Goal: Navigation & Orientation: Find specific page/section

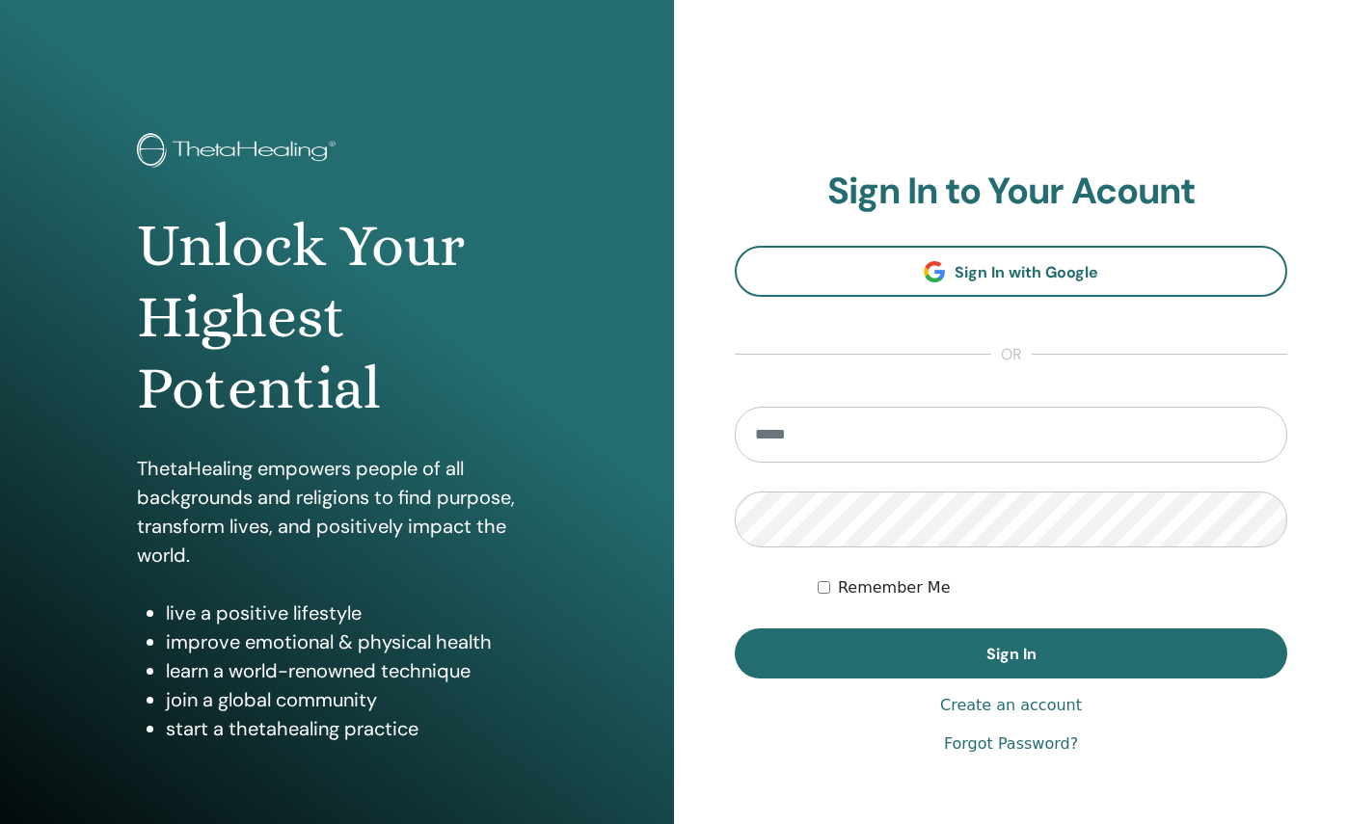
click at [932, 423] on input "email" at bounding box center [1011, 435] width 553 height 56
type input "**********"
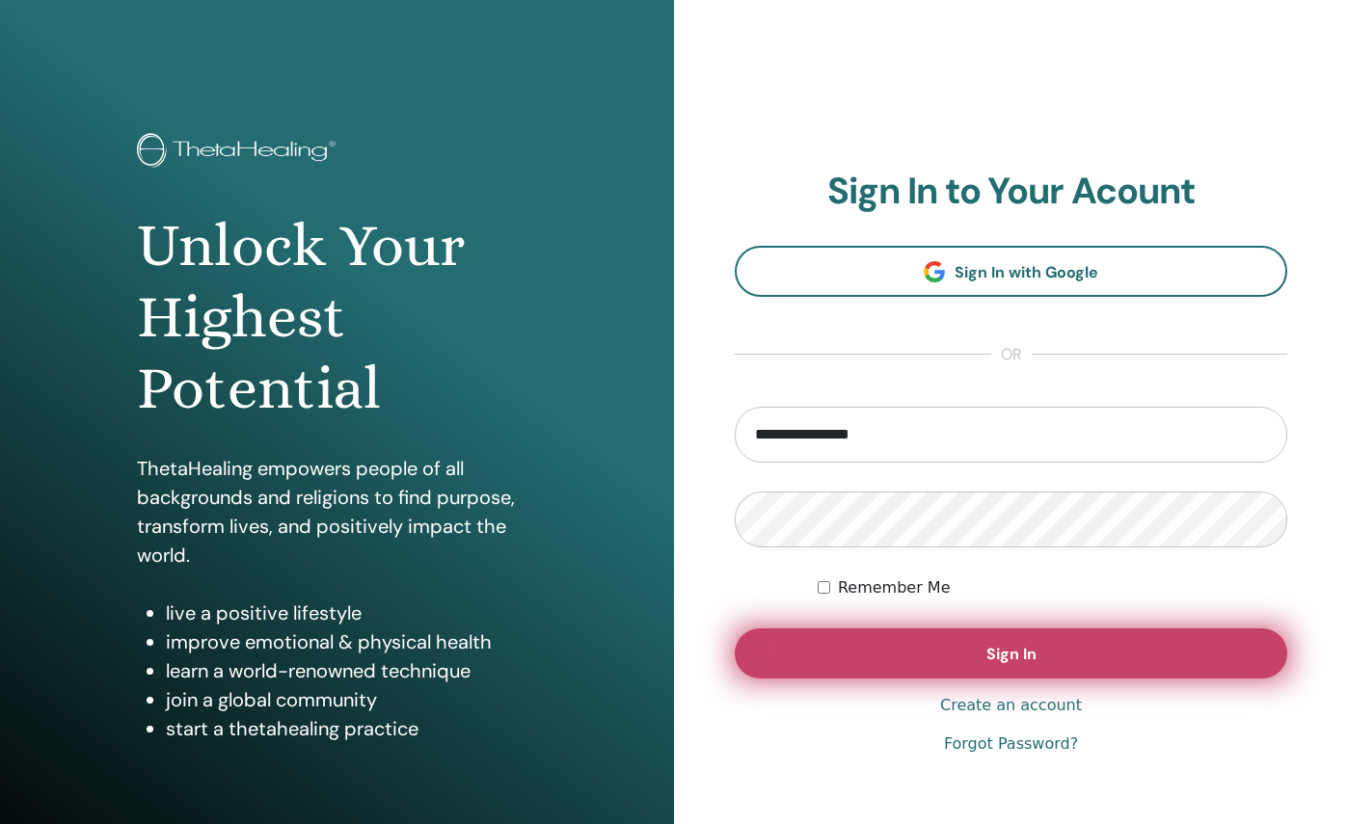
click at [928, 653] on button "Sign In" at bounding box center [1011, 654] width 553 height 50
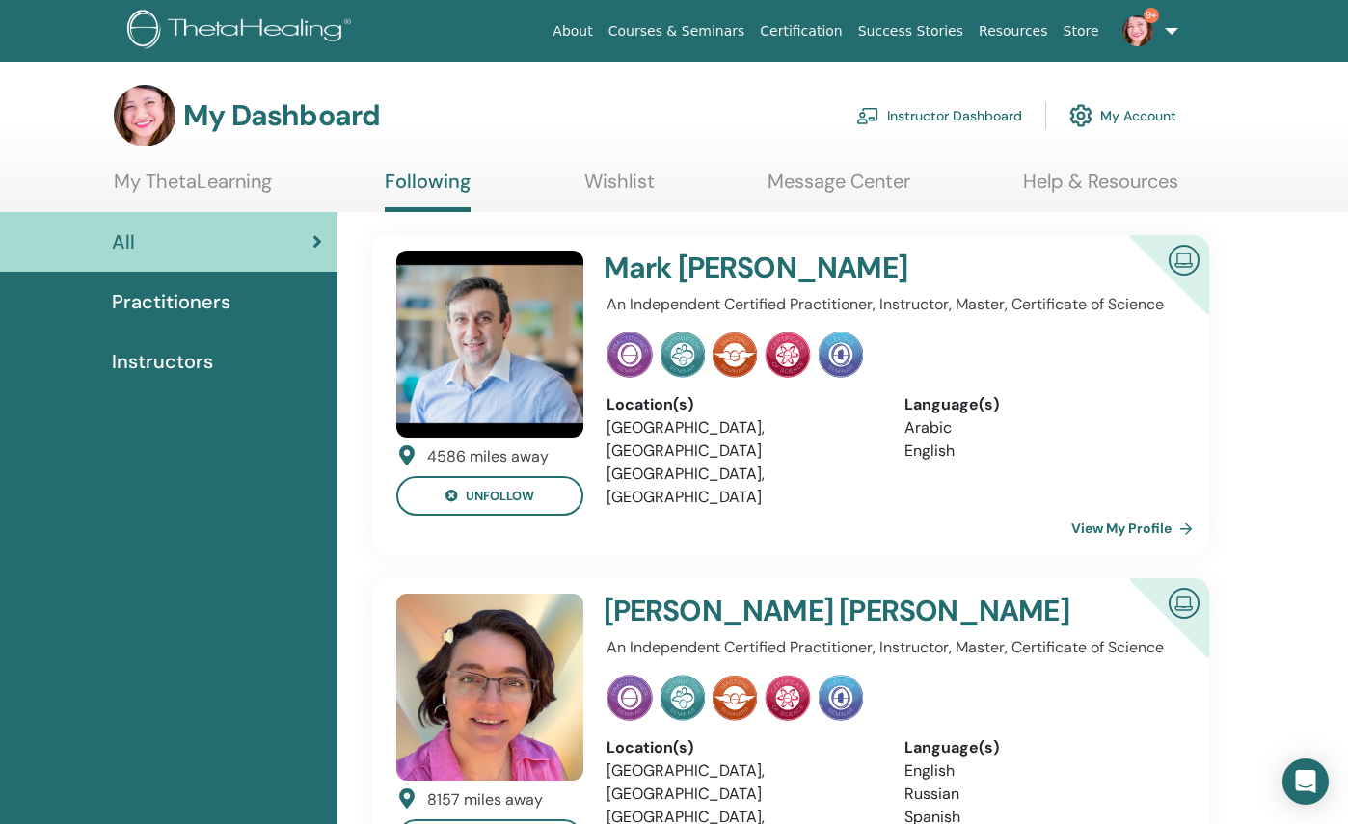
click at [215, 375] on link "Instructors" at bounding box center [169, 362] width 338 height 60
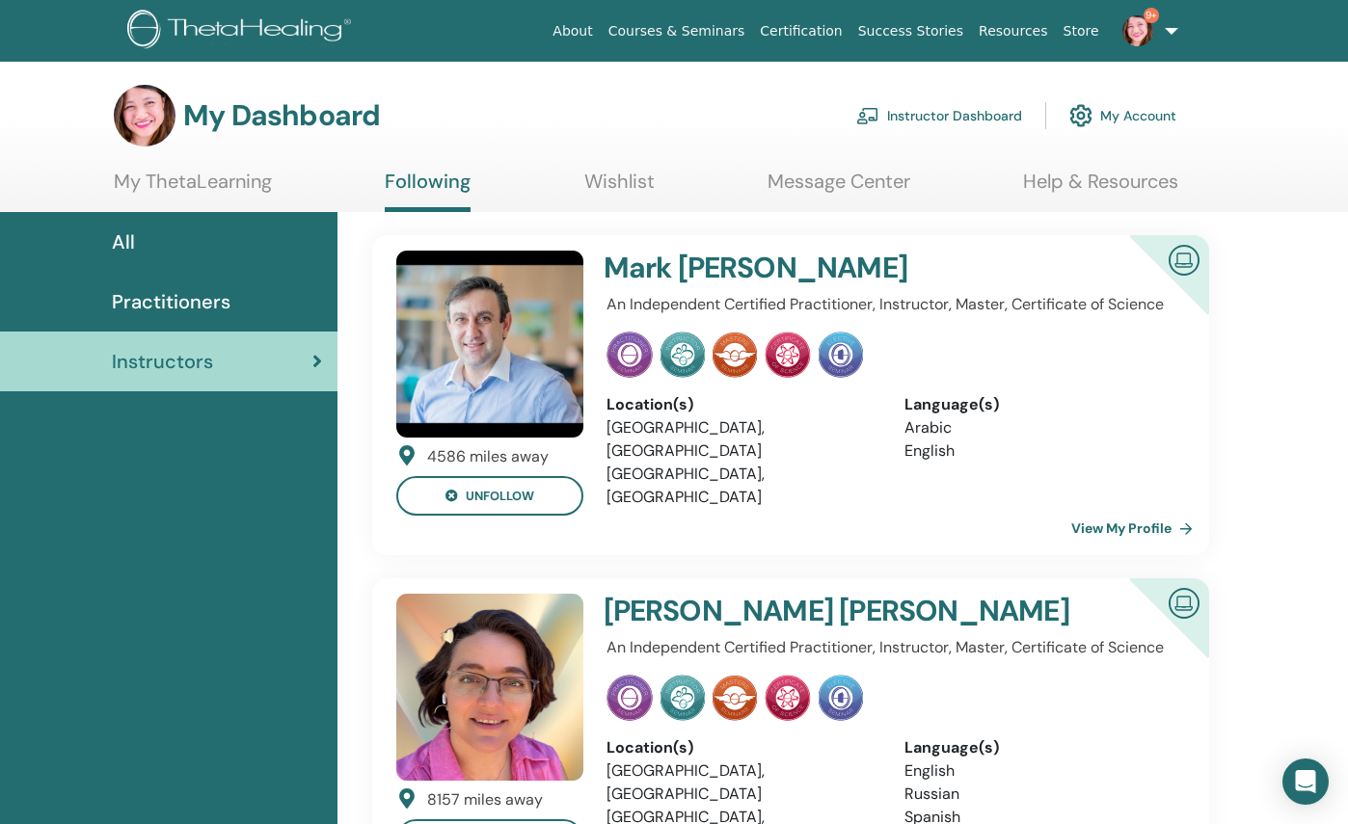
click at [248, 310] on div "Practitioners" at bounding box center [168, 301] width 307 height 29
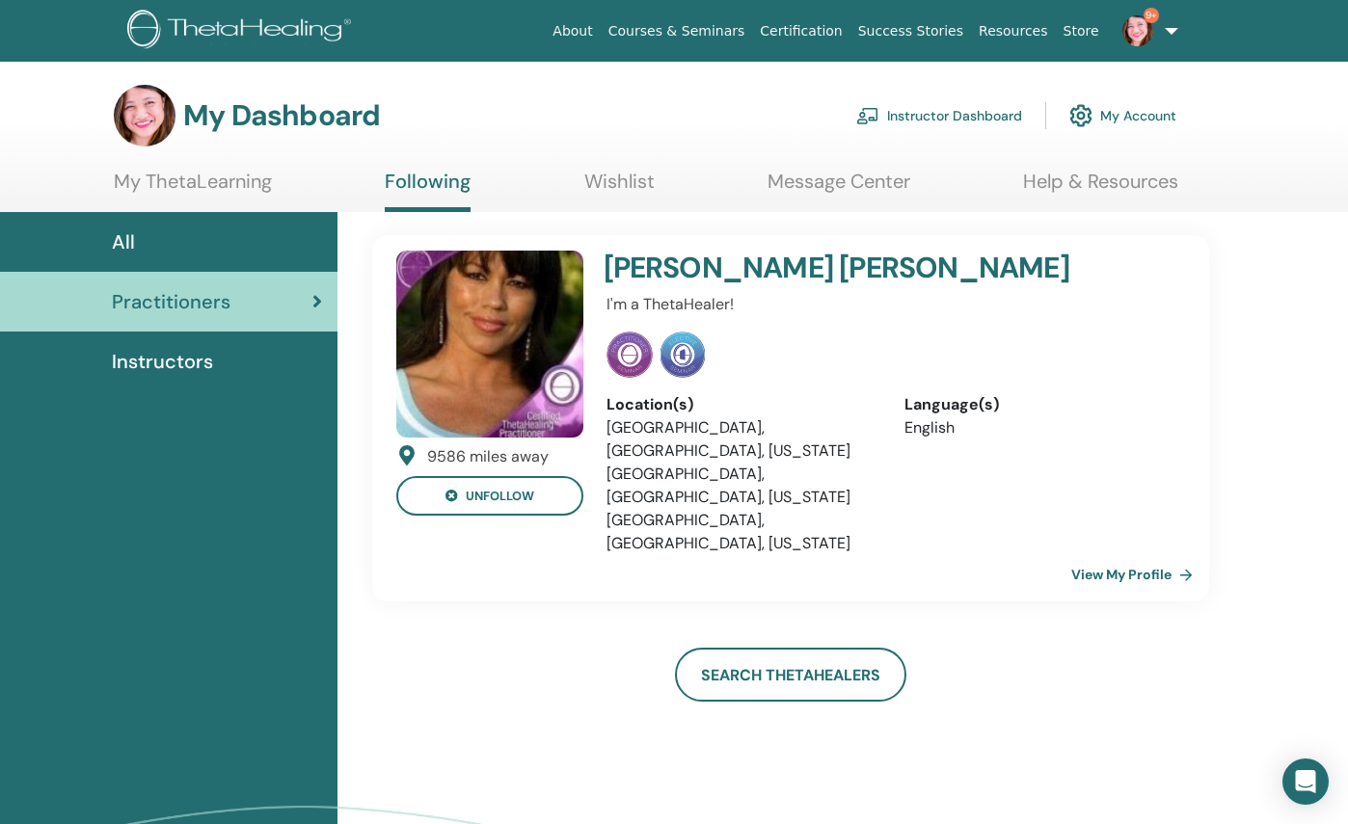
click at [785, 201] on link "Message Center" at bounding box center [839, 189] width 143 height 38
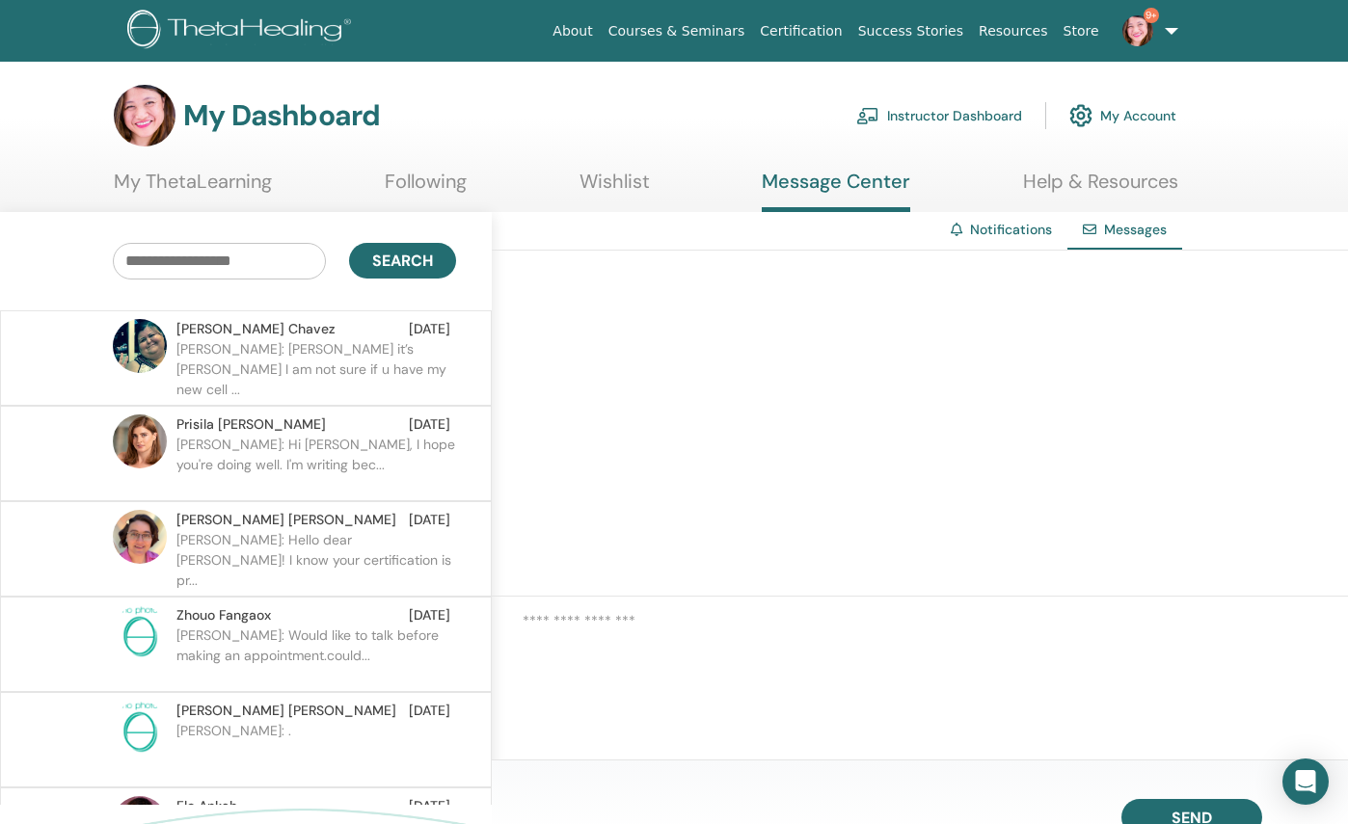
click at [376, 351] on p "Maria: Ellen it’s Maria I am not sure if u have my new cell ..." at bounding box center [316, 368] width 280 height 58
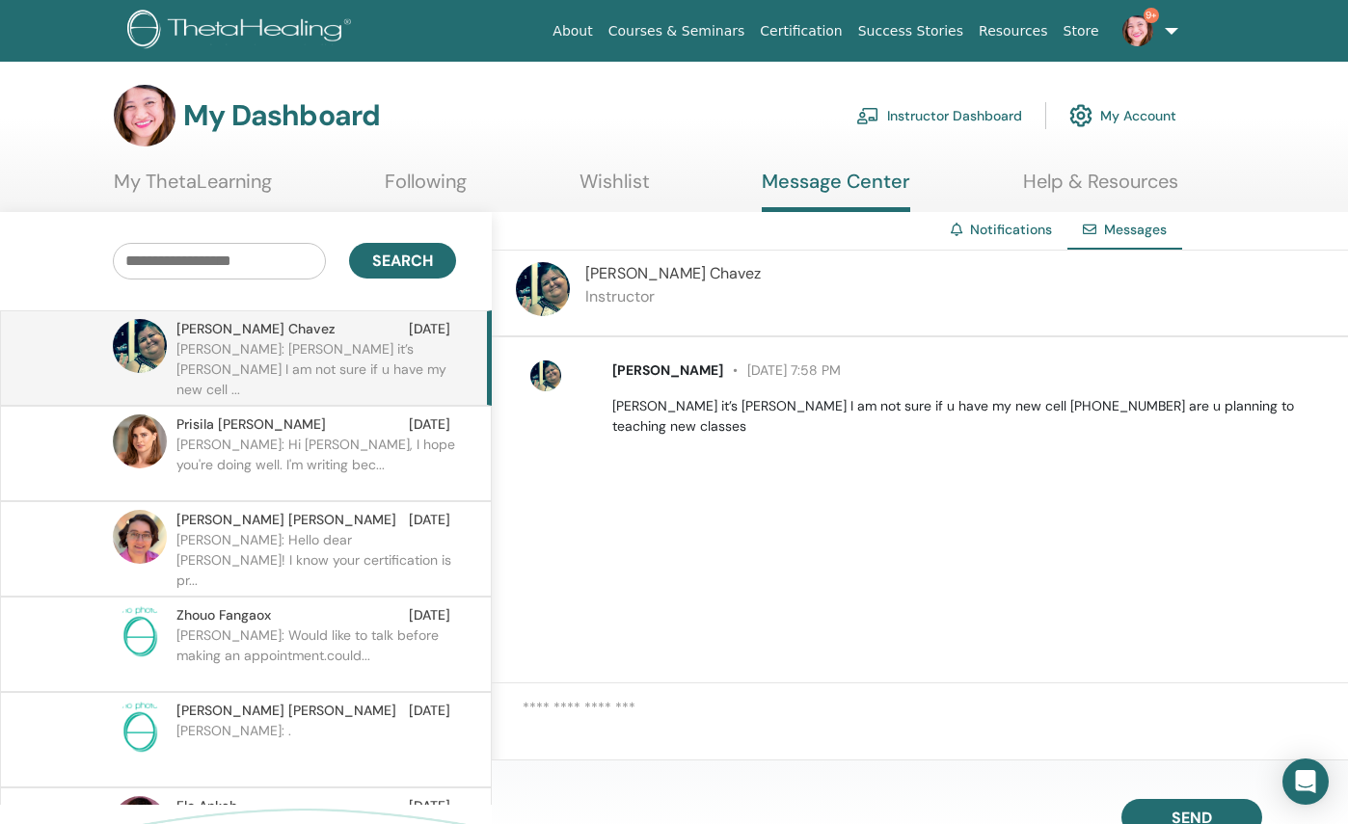
click at [620, 193] on link "Wishlist" at bounding box center [615, 189] width 70 height 38
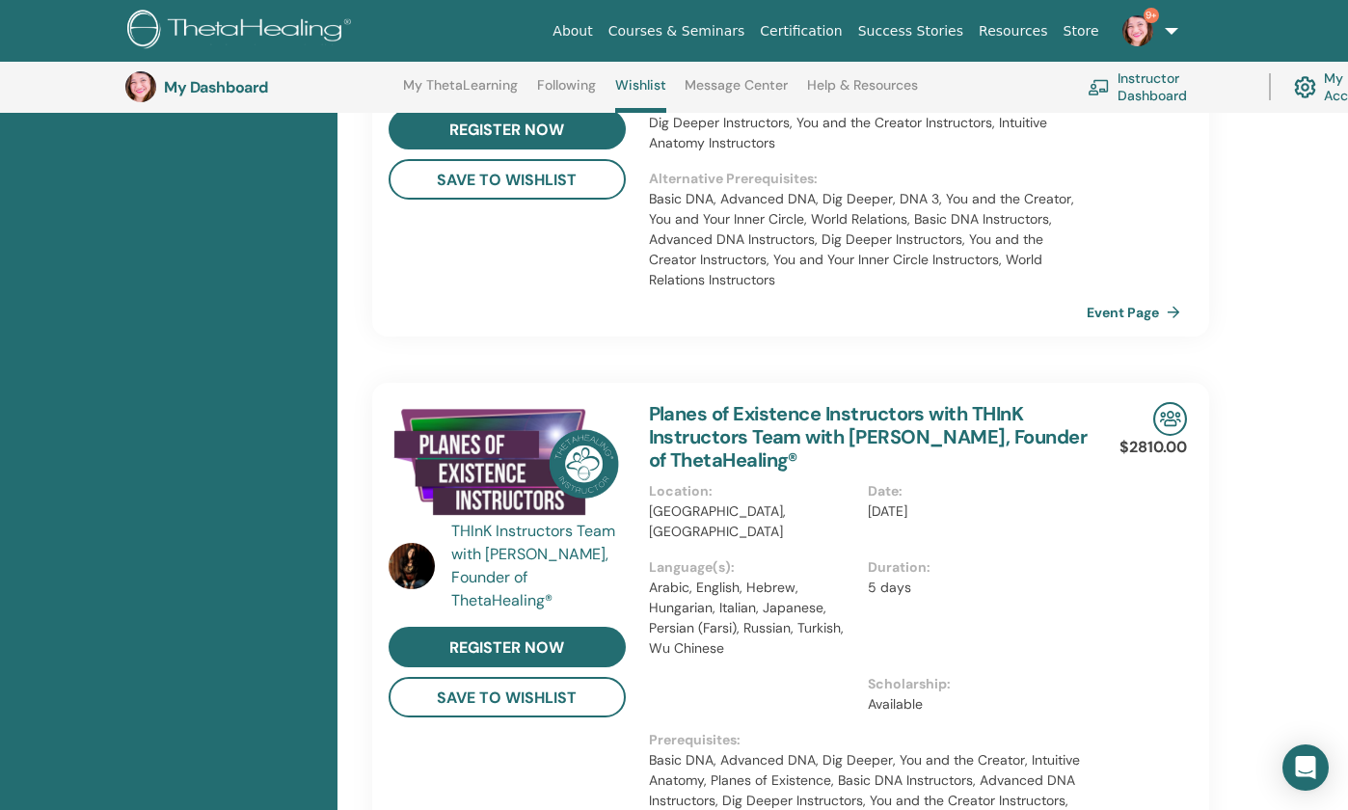
scroll to position [1647, 0]
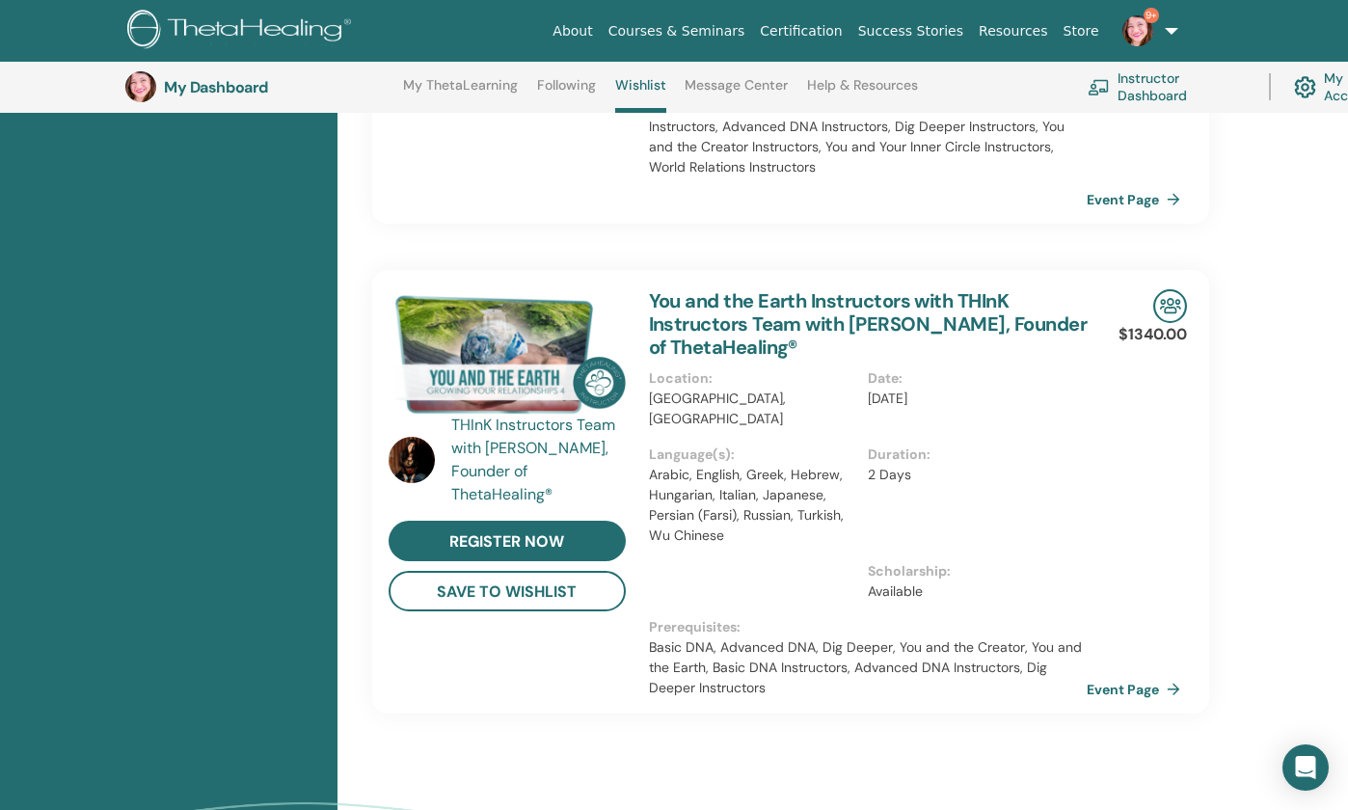
click at [1325, 88] on link "My Account" at bounding box center [1345, 87] width 102 height 42
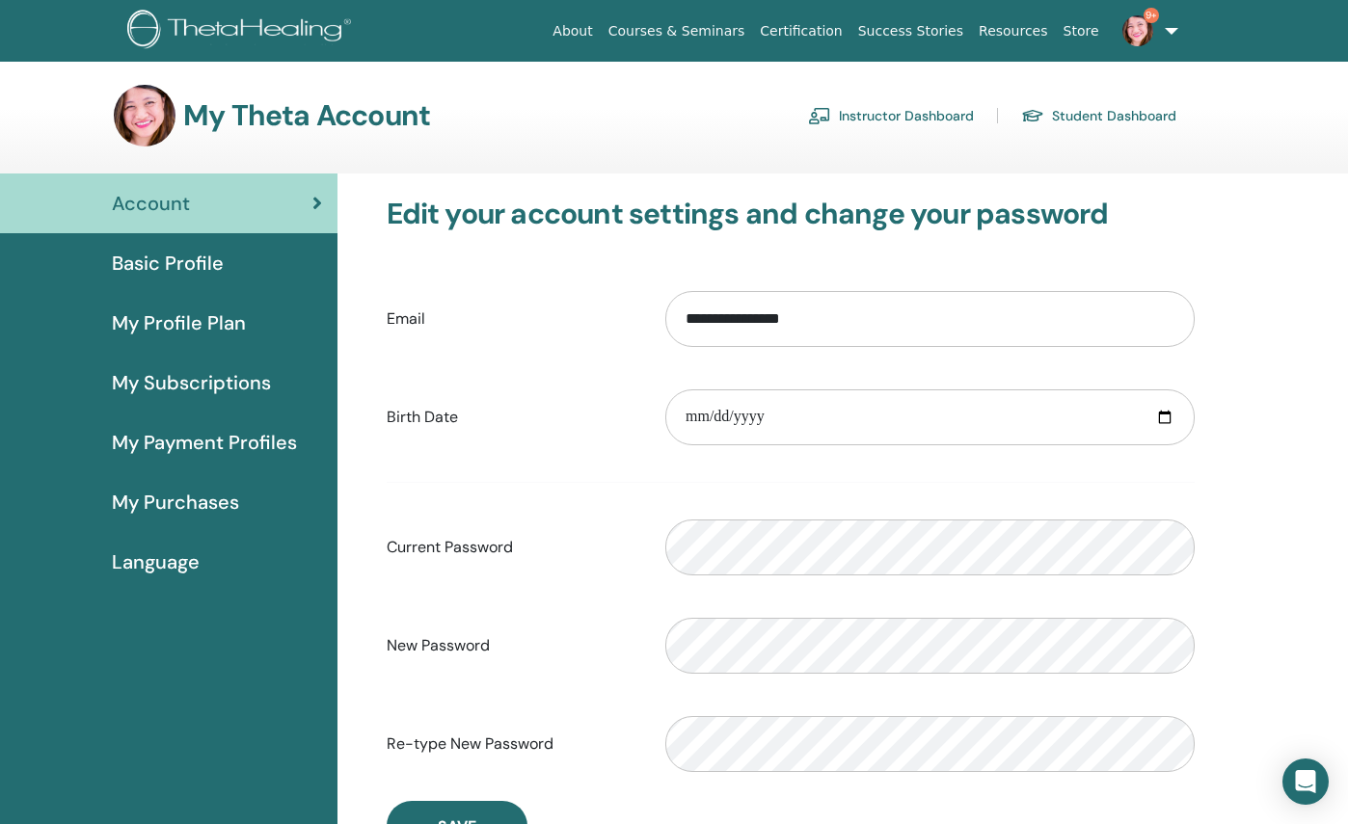
click at [1168, 30] on link "9+" at bounding box center [1146, 31] width 79 height 62
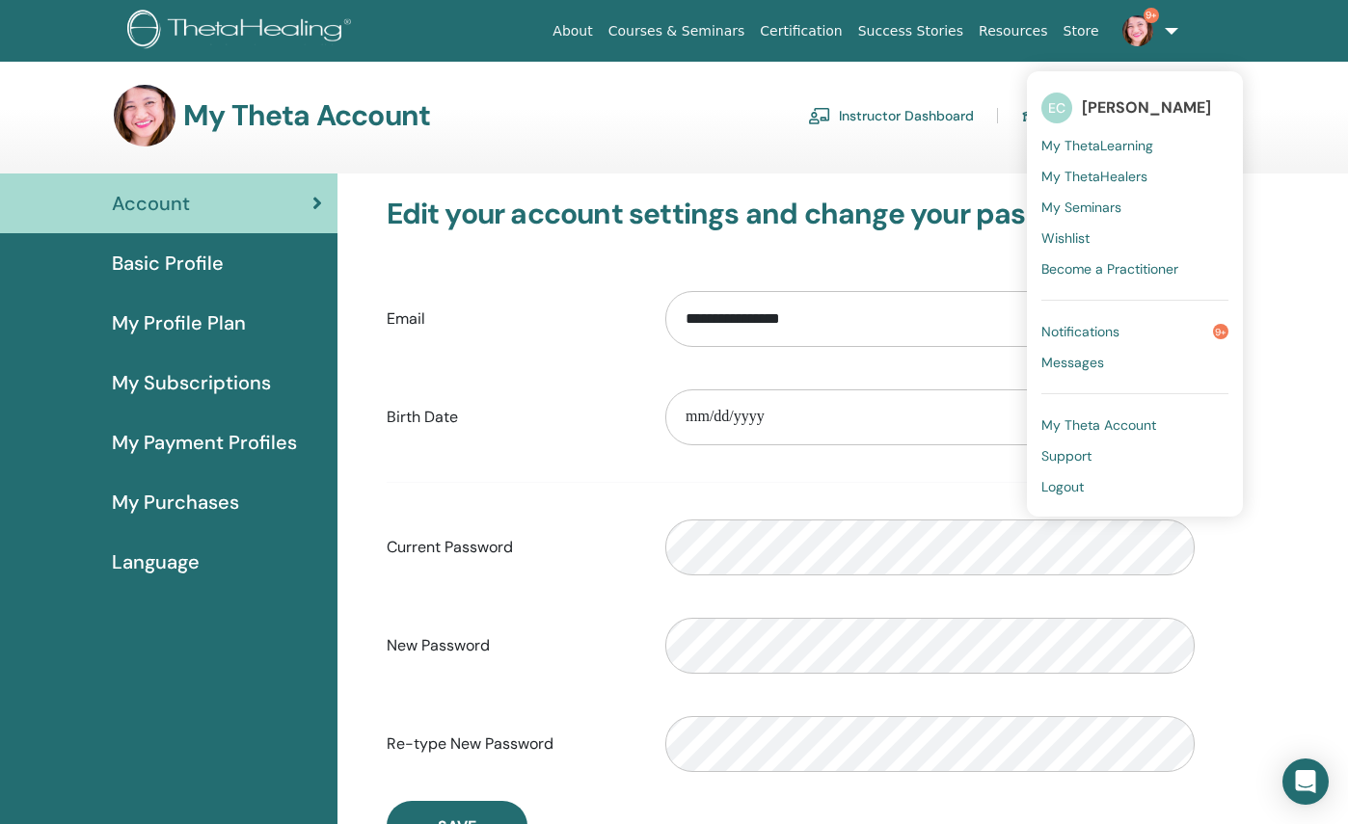
click at [1101, 328] on span "Notifications" at bounding box center [1080, 331] width 78 height 17
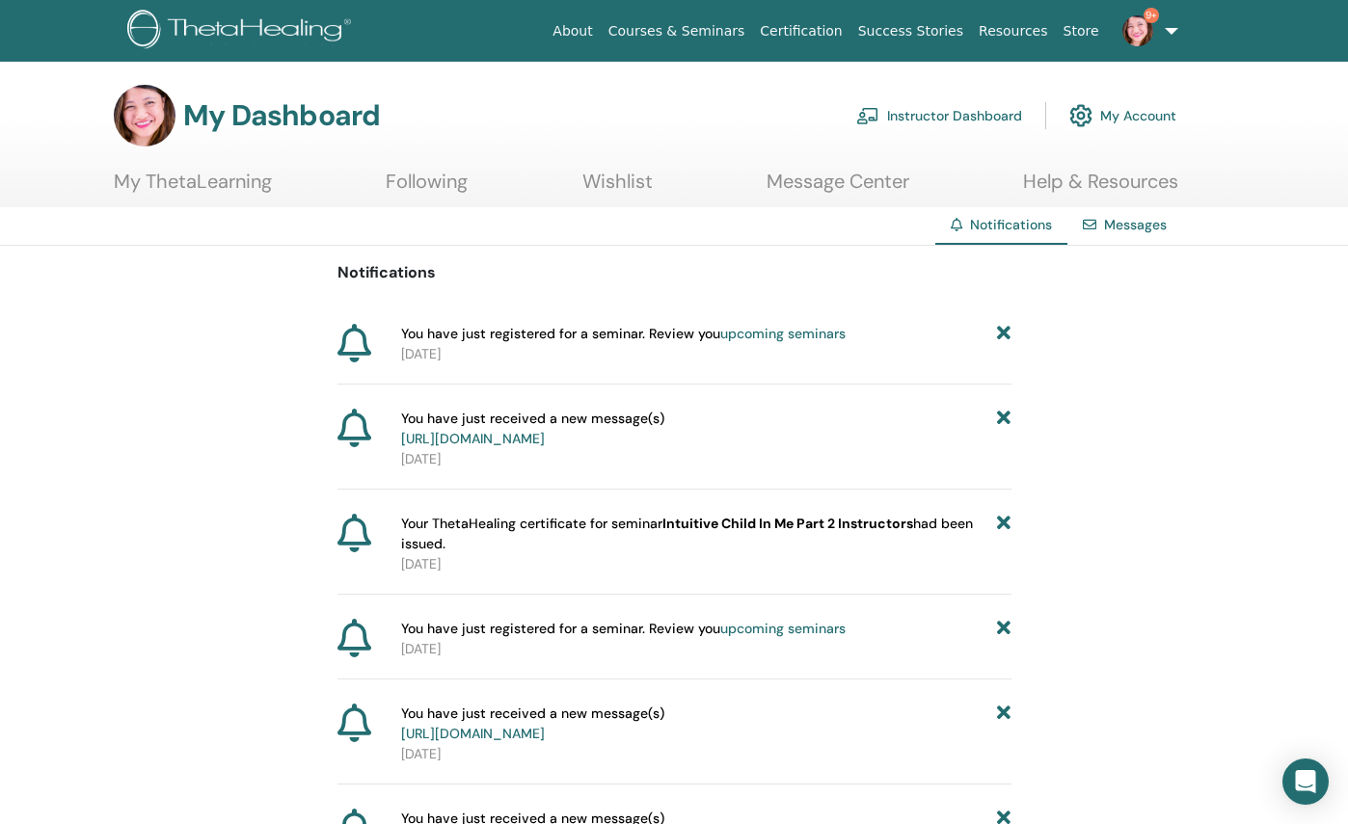
click at [785, 338] on link "upcoming seminars" at bounding box center [782, 333] width 125 height 17
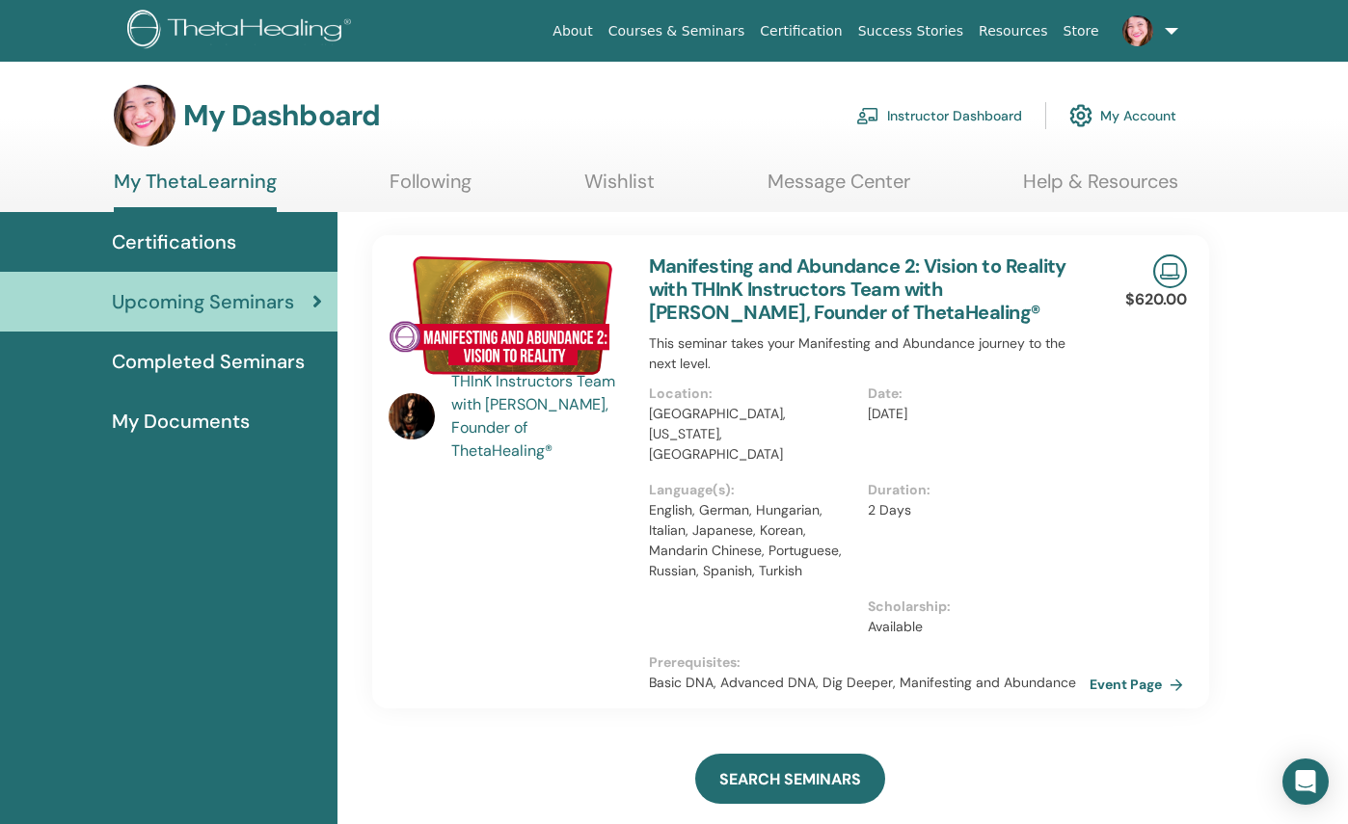
click at [1112, 670] on link "Event Page" at bounding box center [1140, 684] width 101 height 29
